Goal: Transaction & Acquisition: Purchase product/service

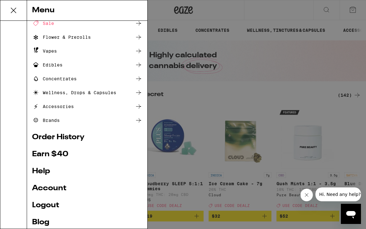
scroll to position [60, 0]
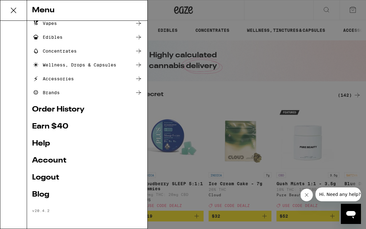
click at [56, 158] on link "Account" at bounding box center [87, 161] width 110 height 8
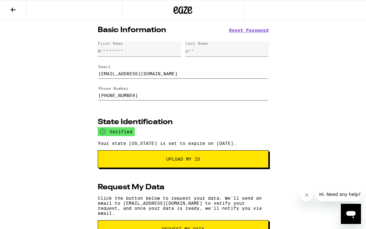
click at [162, 168] on button "Upload My ID" at bounding box center [183, 159] width 171 height 18
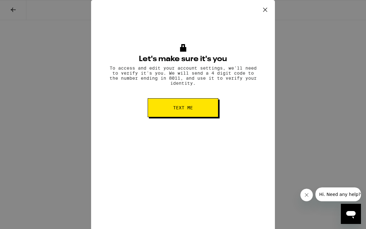
click at [206, 117] on button "Text me" at bounding box center [183, 107] width 71 height 19
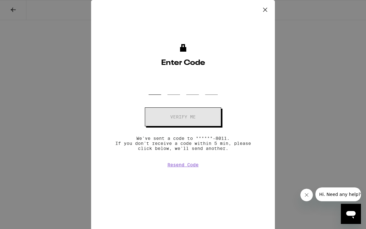
click at [156, 91] on input "OTP Code" at bounding box center [155, 85] width 13 height 19
type input "6"
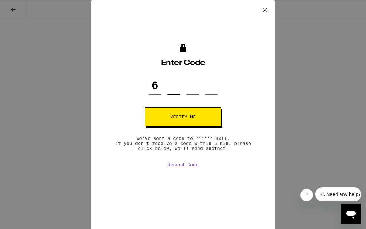
type input "1"
type input "7"
type input "3"
click at [162, 119] on button "Verify me" at bounding box center [183, 116] width 76 height 19
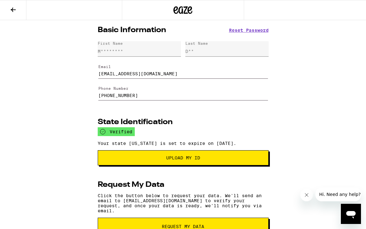
click at [208, 160] on span "Upload my ID" at bounding box center [183, 157] width 160 height 4
click at [20, 17] on button at bounding box center [13, 10] width 26 height 20
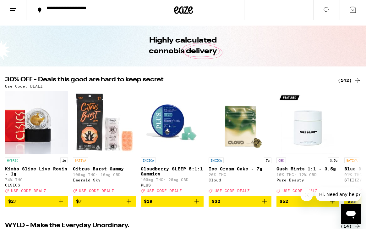
scroll to position [15, 0]
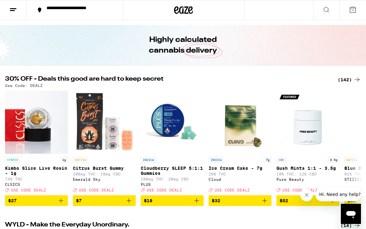
click at [53, 11] on div "**********" at bounding box center [78, 10] width 70 height 9
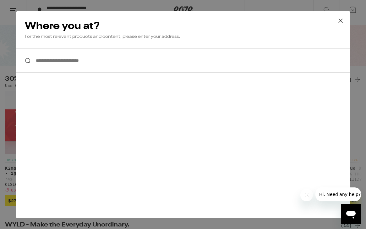
click at [93, 65] on input "**********" at bounding box center [183, 60] width 335 height 24
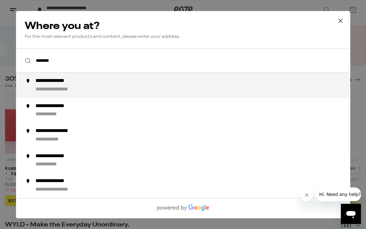
click at [86, 90] on div "**********" at bounding box center [62, 89] width 55 height 7
type input "**********"
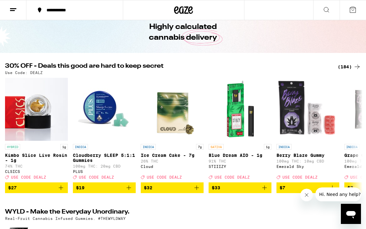
scroll to position [0, 0]
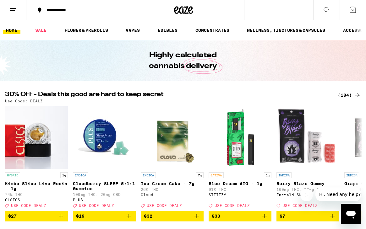
click at [353, 96] on div "(184)" at bounding box center [349, 95] width 23 height 8
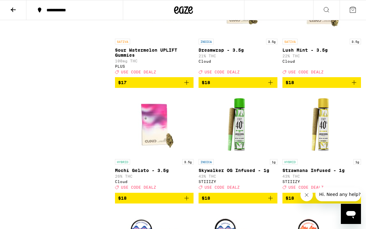
scroll to position [1075, 0]
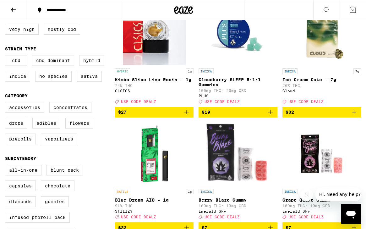
scroll to position [92, 0]
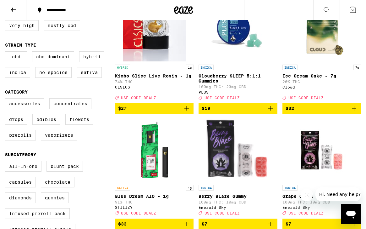
click at [94, 59] on label "Hybrid" at bounding box center [91, 56] width 25 height 11
click at [7, 53] on input "Hybrid" at bounding box center [6, 52] width 0 height 0
checkbox input "true"
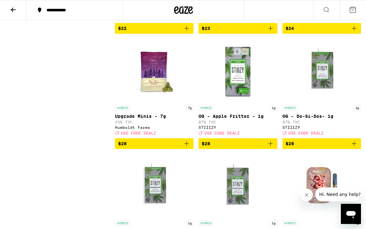
scroll to position [884, 0]
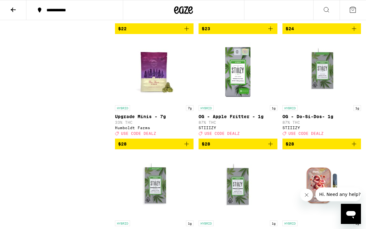
click at [188, 148] on icon "Add to bag" at bounding box center [187, 144] width 8 height 8
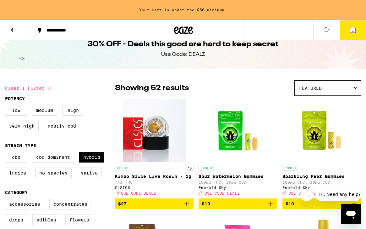
scroll to position [0, 0]
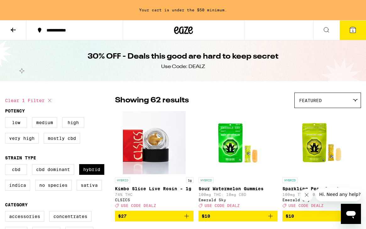
click at [148, 139] on img "Open page for Kimbo Slice Live Rosin - 1g from CLSICS" at bounding box center [154, 142] width 63 height 63
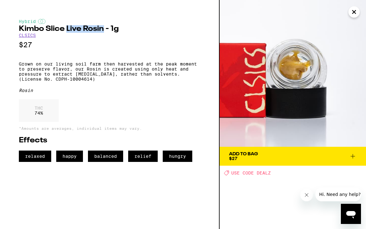
drag, startPoint x: 67, startPoint y: 28, endPoint x: 103, endPoint y: 28, distance: 36.8
click at [103, 28] on h2 "Kimbo Slice Live Rosin - 1g" at bounding box center [110, 29] width 182 height 8
copy h2 "Live Rosin"
click at [346, 155] on span "Add To Bag $27" at bounding box center [293, 156] width 128 height 9
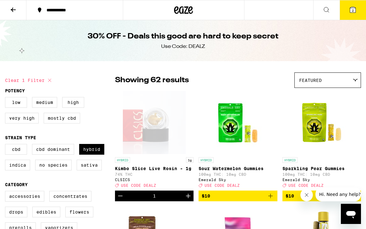
click at [312, 10] on div "**********" at bounding box center [183, 10] width 366 height 20
click at [332, 9] on button at bounding box center [327, 10] width 26 height 20
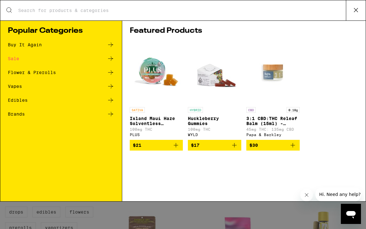
click at [240, 9] on input "Search for Products" at bounding box center [182, 11] width 328 height 6
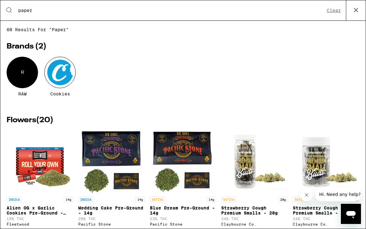
type input "paper"
click at [217, 11] on input "paper" at bounding box center [171, 11] width 307 height 6
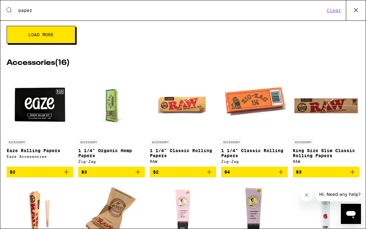
scroll to position [367, 0]
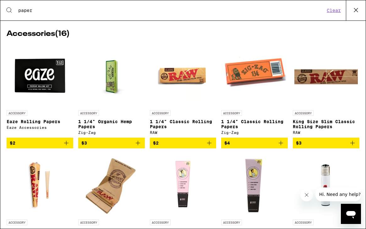
click at [356, 147] on icon "Add to bag" at bounding box center [353, 143] width 8 height 8
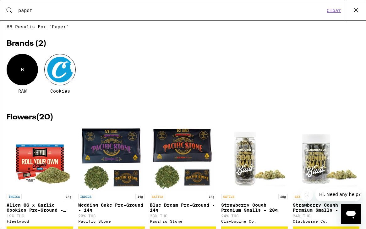
scroll to position [0, 0]
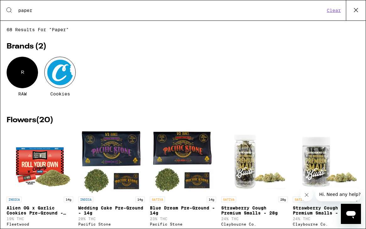
click at [354, 13] on icon at bounding box center [356, 9] width 9 height 9
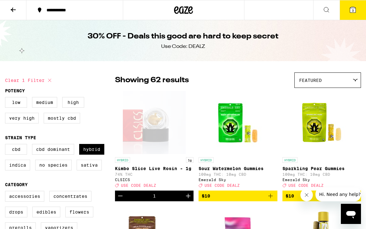
click at [354, 13] on button "3" at bounding box center [353, 10] width 26 height 20
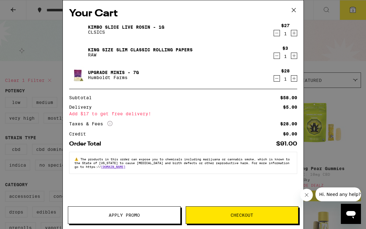
click at [150, 209] on button "Apply Promo" at bounding box center [124, 215] width 113 height 18
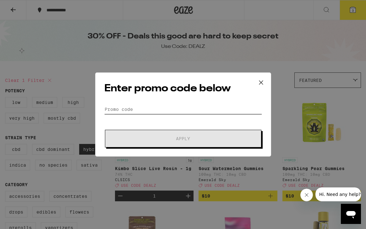
click at [149, 104] on input "Promo Code" at bounding box center [183, 108] width 158 height 9
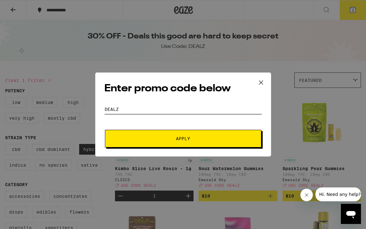
type input "dealz"
click at [167, 138] on span "Apply" at bounding box center [183, 138] width 113 height 4
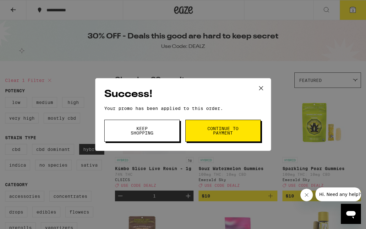
click at [218, 125] on button "Continue to payment" at bounding box center [223, 131] width 75 height 22
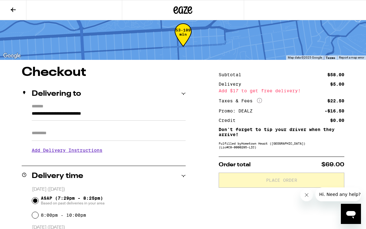
scroll to position [30, 0]
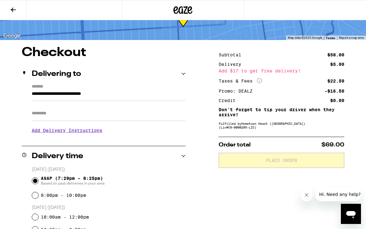
click at [85, 134] on h3 "Add Delivery Instructions" at bounding box center [109, 130] width 154 height 14
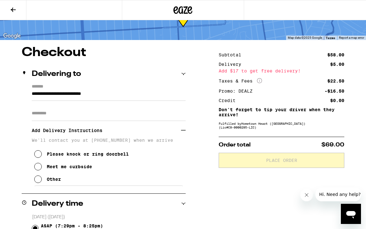
click at [65, 156] on div "Please knock or ring doorbell" at bounding box center [88, 153] width 82 height 5
click at [52, 178] on button "Other" at bounding box center [47, 179] width 27 height 13
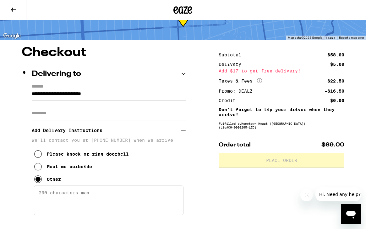
click at [65, 156] on div "Please knock or ring doorbell" at bounding box center [88, 153] width 82 height 5
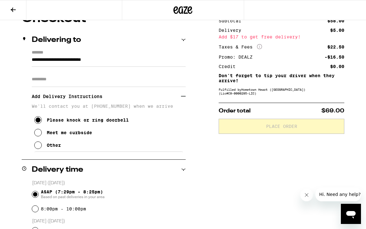
scroll to position [71, 0]
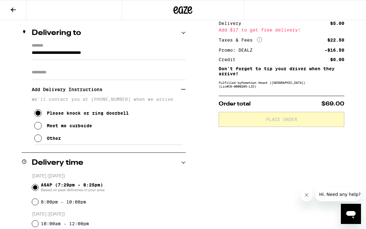
click at [55, 144] on button "Other" at bounding box center [47, 138] width 27 height 13
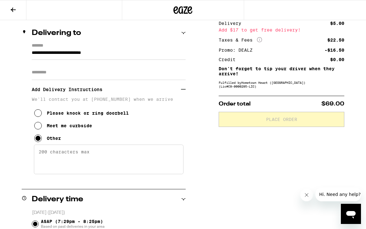
click at [55, 154] on textarea "Enter any other delivery instructions you want driver to know" at bounding box center [109, 159] width 150 height 30
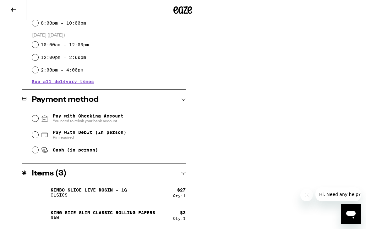
scroll to position [288, 0]
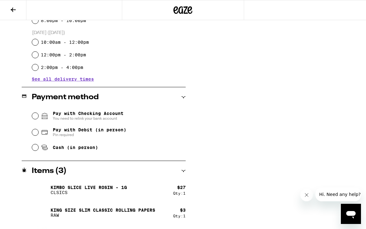
type textarea "Door to left of garage - 1233A"
click at [53, 117] on span "You need to relink your bank account" at bounding box center [88, 118] width 71 height 5
click at [38, 117] on input "Pay with Checking Account You need to relink your bank account" at bounding box center [35, 116] width 6 height 6
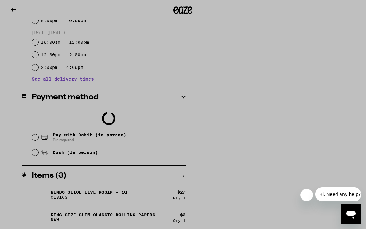
click at [277, 121] on div at bounding box center [183, 114] width 366 height 229
click at [289, 100] on div at bounding box center [183, 114] width 366 height 229
click at [305, 191] on button "Close message from company" at bounding box center [307, 194] width 13 height 13
click at [281, 137] on div at bounding box center [183, 114] width 366 height 229
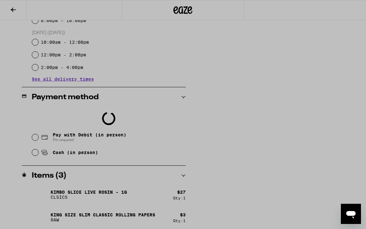
click at [88, 135] on div at bounding box center [183, 114] width 366 height 229
click at [52, 154] on div at bounding box center [183, 114] width 366 height 229
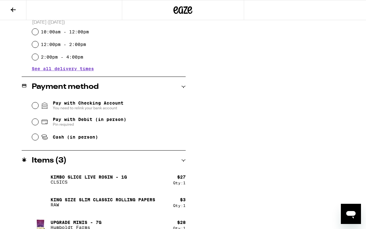
scroll to position [225, 0]
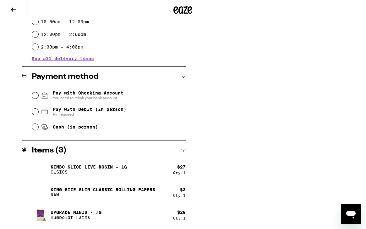
click at [103, 110] on span "Pay with Debit (in person)" at bounding box center [90, 109] width 74 height 5
click at [38, 110] on input "Pay with Debit (in person) Pin required" at bounding box center [35, 112] width 6 height 6
radio input "true"
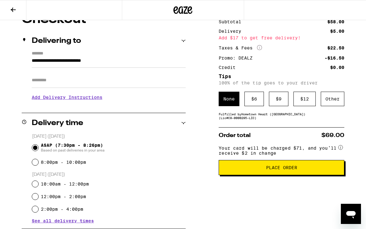
scroll to position [63, 0]
click at [281, 166] on button "Place Order" at bounding box center [282, 167] width 126 height 15
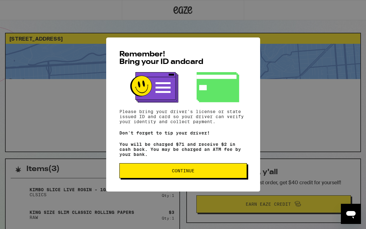
click at [227, 172] on span "Continue" at bounding box center [183, 170] width 117 height 4
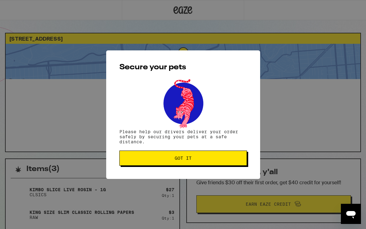
click at [224, 155] on button "Got it" at bounding box center [184, 157] width 128 height 15
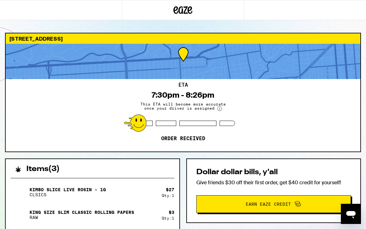
click at [244, 66] on div at bounding box center [183, 61] width 355 height 35
click at [242, 169] on h2 "Dollar dollar bills, y'all" at bounding box center [274, 172] width 155 height 8
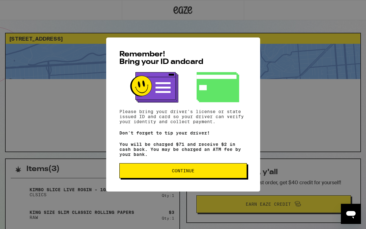
click at [190, 172] on span "Continue" at bounding box center [183, 170] width 23 height 4
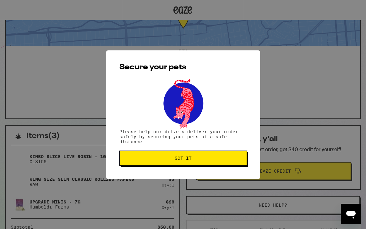
scroll to position [56, 0]
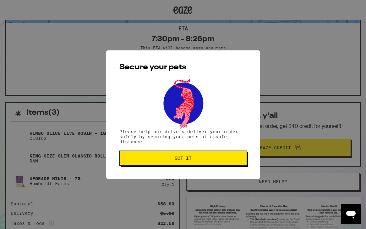
click at [178, 165] on button "Got it" at bounding box center [184, 157] width 128 height 15
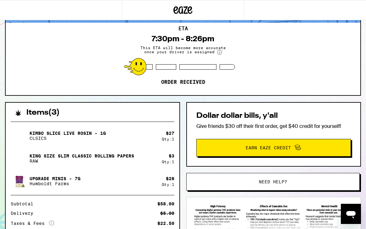
scroll to position [0, 0]
click at [256, 53] on div "ETA 7:30pm - 8:26pm This ETA will become more accurate once your driver is assi…" at bounding box center [183, 59] width 355 height 72
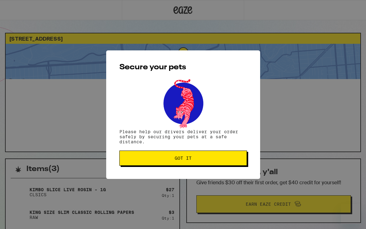
click at [212, 165] on button "Got it" at bounding box center [184, 157] width 128 height 15
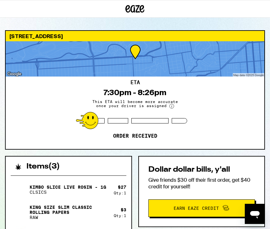
click at [132, 72] on div at bounding box center [135, 58] width 258 height 35
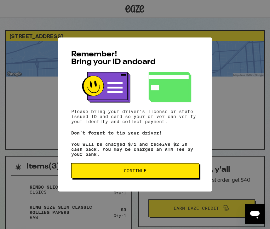
click at [122, 170] on button "Continue" at bounding box center [135, 170] width 128 height 15
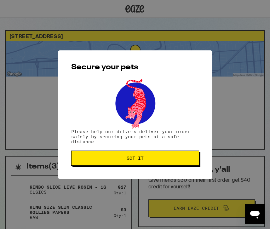
click at [122, 170] on div "Secure your pets Please help our drivers deliver your order safely by securing …" at bounding box center [135, 114] width 154 height 128
click at [129, 163] on button "Got it" at bounding box center [135, 157] width 128 height 15
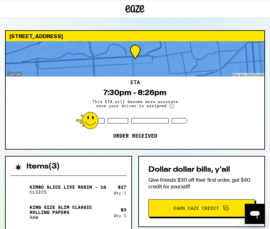
click at [183, 121] on div at bounding box center [178, 120] width 15 height 5
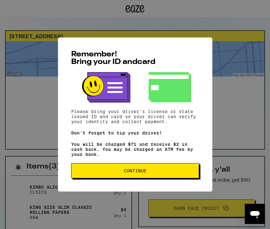
click at [173, 166] on button "Continue" at bounding box center [135, 170] width 128 height 15
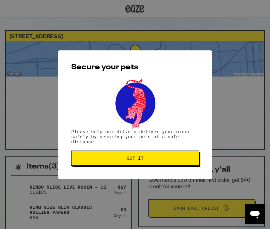
click at [172, 163] on button "Got it" at bounding box center [135, 157] width 128 height 15
